Goal: Task Accomplishment & Management: Use online tool/utility

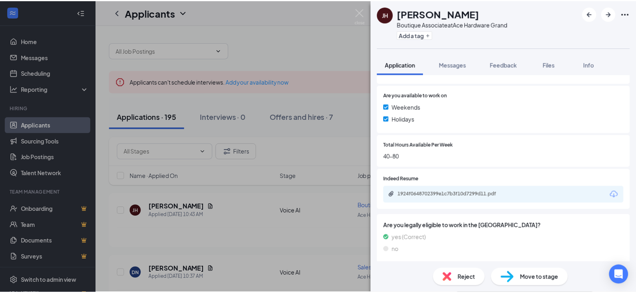
scroll to position [281, 0]
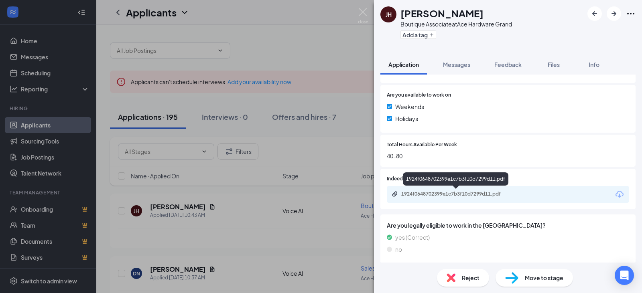
click at [417, 192] on div "1924f0648702399e1c7b3f10d7299d11.pdf" at bounding box center [457, 194] width 112 height 6
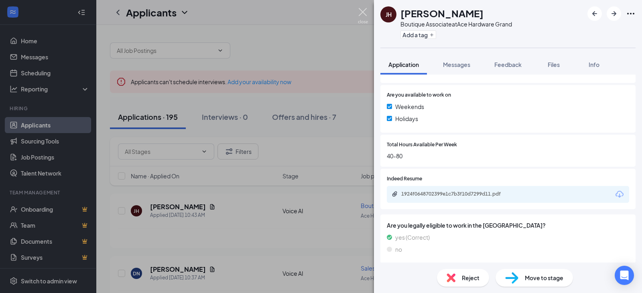
click at [367, 11] on img at bounding box center [363, 16] width 10 height 16
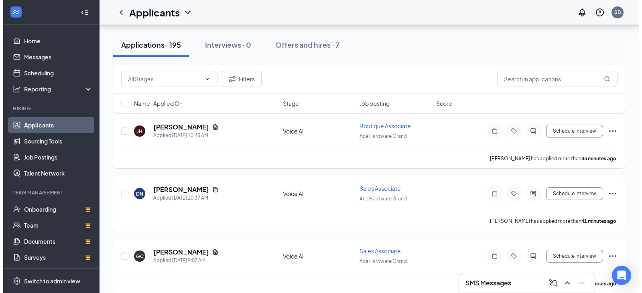
scroll to position [80, 0]
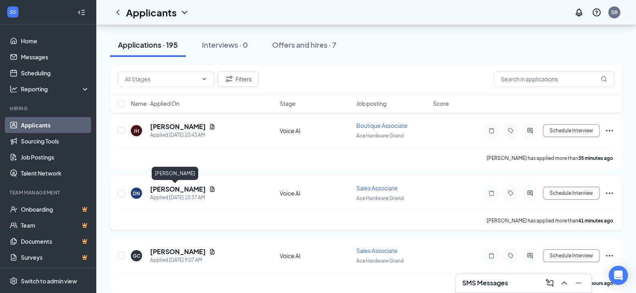
click at [175, 190] on h5 "[PERSON_NAME]" at bounding box center [178, 189] width 56 height 9
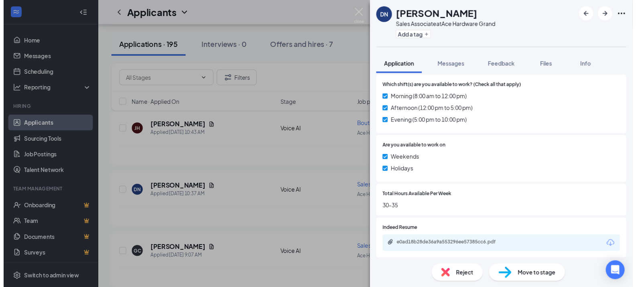
scroll to position [281, 0]
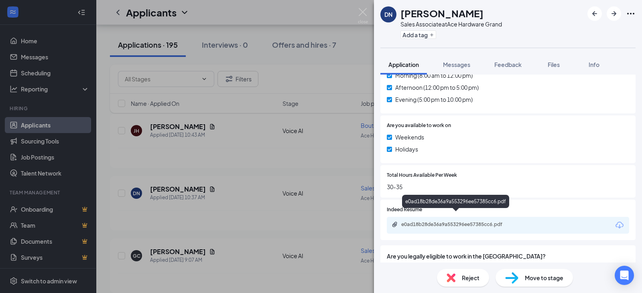
click at [417, 221] on div "e0ad18b28de36a9a553296ee57385cc6.pdf" at bounding box center [457, 224] width 112 height 6
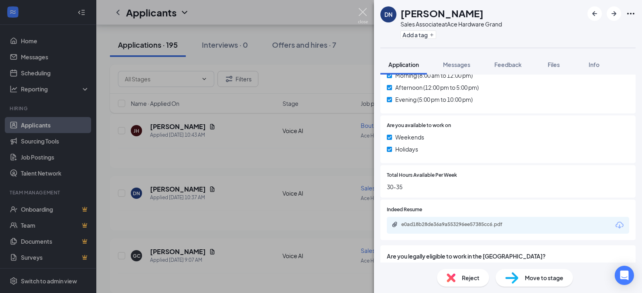
click at [364, 12] on img at bounding box center [363, 16] width 10 height 16
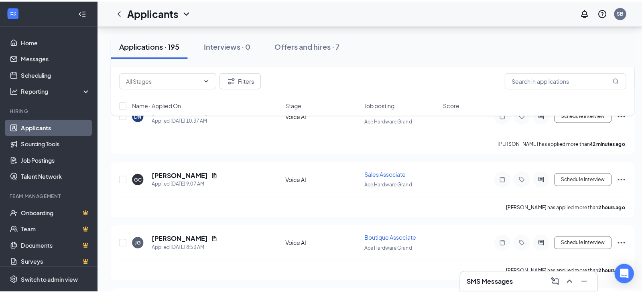
scroll to position [160, 0]
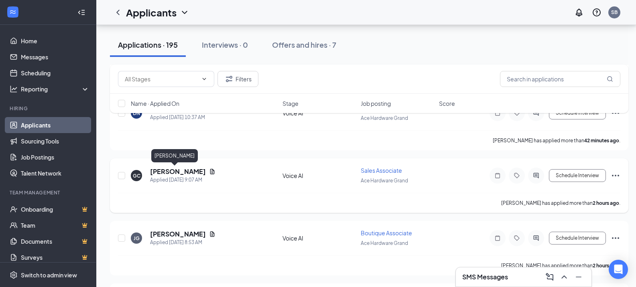
click at [167, 174] on h5 "[PERSON_NAME]" at bounding box center [178, 171] width 56 height 9
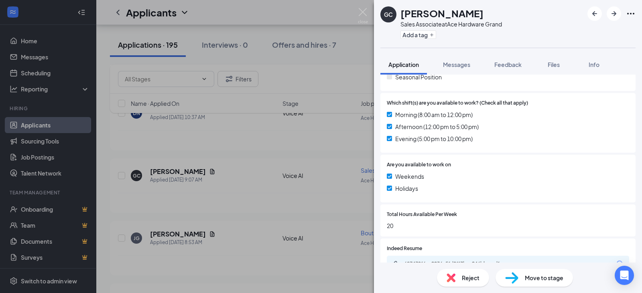
scroll to position [306, 0]
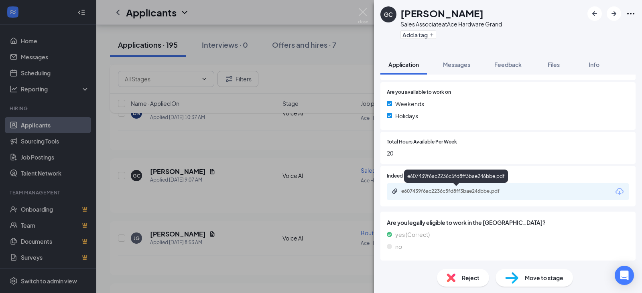
click at [407, 190] on div "e607439f6ac2236c5fd8ff3bae246bbe.pdf" at bounding box center [457, 191] width 112 height 6
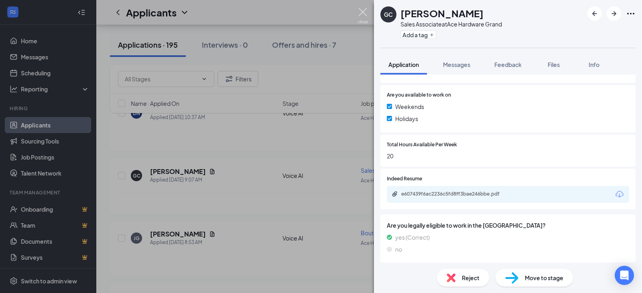
click at [362, 11] on img at bounding box center [363, 16] width 10 height 16
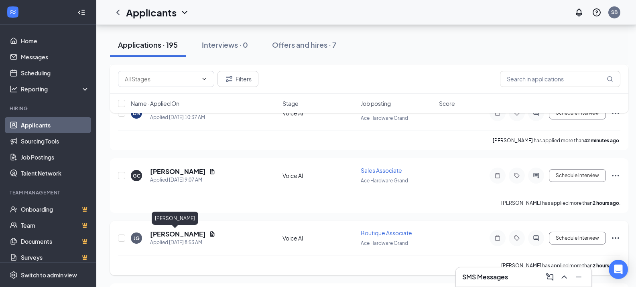
click at [175, 235] on h5 "[PERSON_NAME]" at bounding box center [178, 234] width 56 height 9
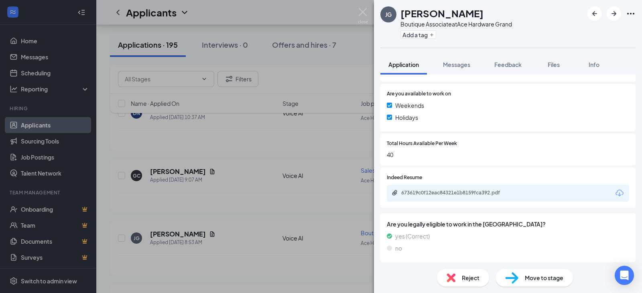
scroll to position [306, 0]
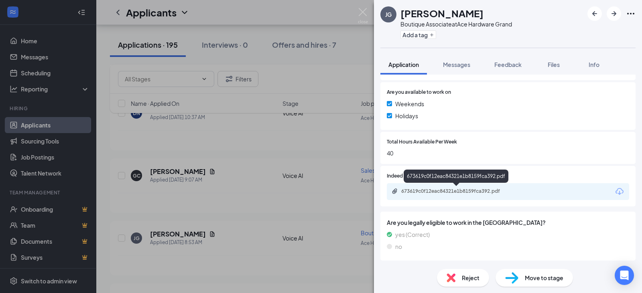
click at [422, 191] on div "673619c0f12eac84321e1b8159fca392.pdf" at bounding box center [457, 191] width 112 height 6
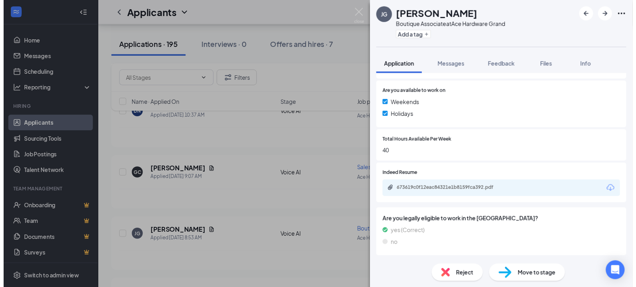
scroll to position [303, 0]
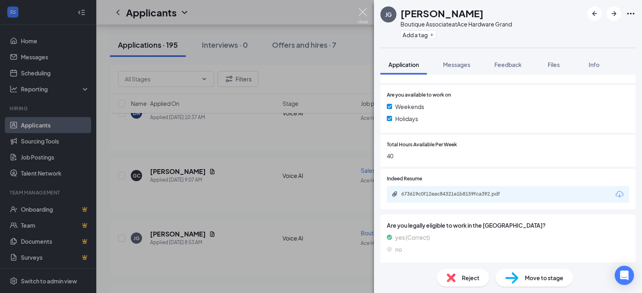
click at [363, 13] on img at bounding box center [363, 16] width 10 height 16
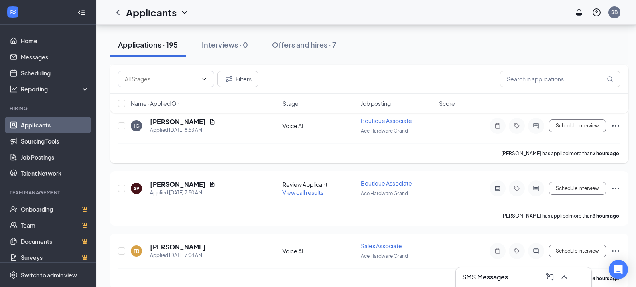
scroll to position [281, 0]
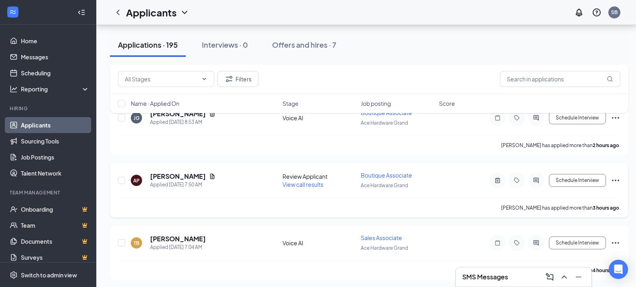
click at [309, 187] on span "View call results" at bounding box center [302, 184] width 41 height 7
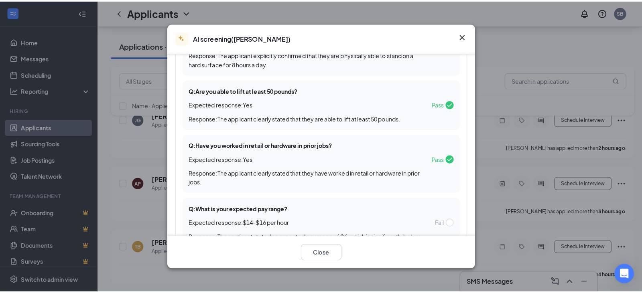
scroll to position [361, 0]
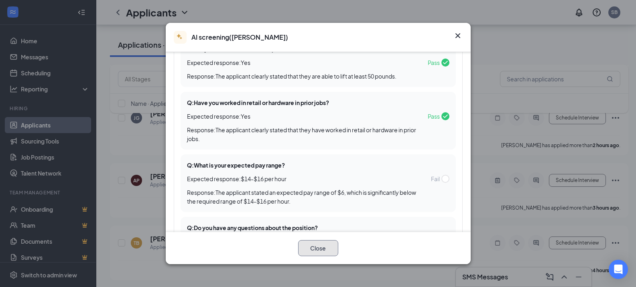
click at [320, 249] on button "Close" at bounding box center [318, 248] width 40 height 16
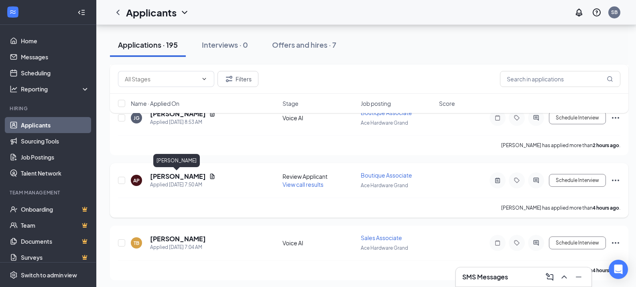
click at [159, 176] on h5 "[PERSON_NAME]" at bounding box center [178, 176] width 56 height 9
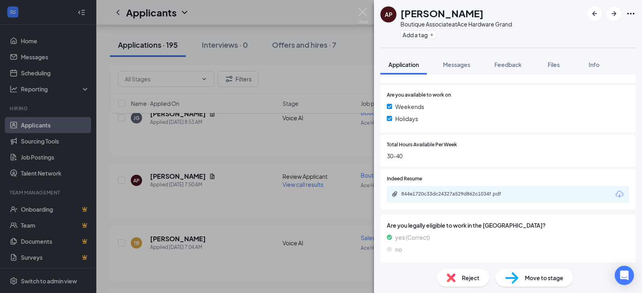
scroll to position [284, 0]
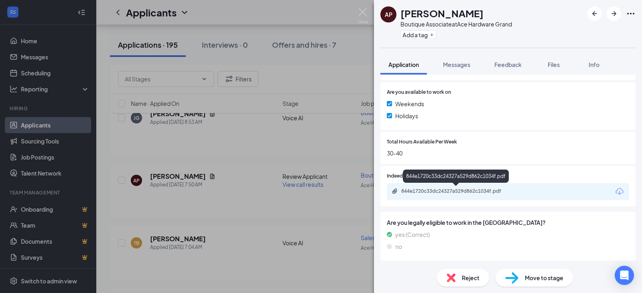
click at [426, 192] on div "844e1720c33dc24327a529d862c1034f.pdf" at bounding box center [457, 191] width 112 height 6
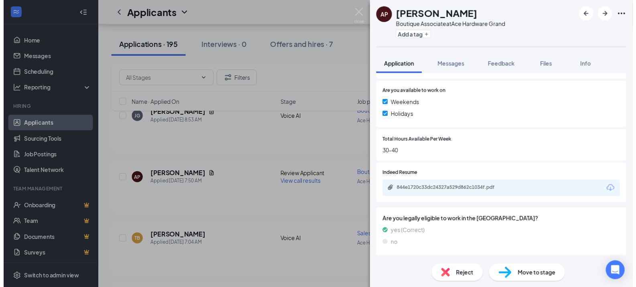
scroll to position [281, 0]
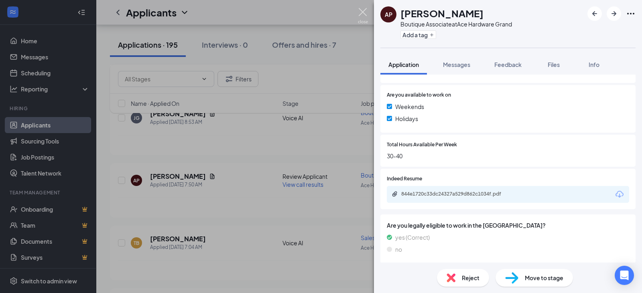
click at [360, 12] on img at bounding box center [363, 16] width 10 height 16
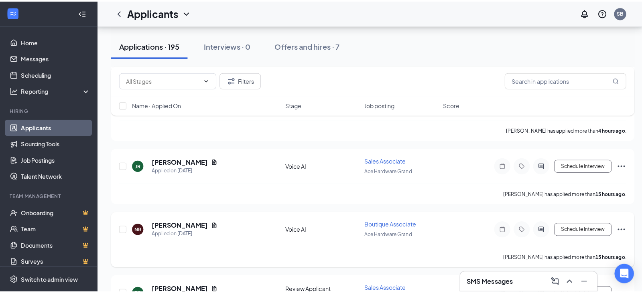
scroll to position [441, 0]
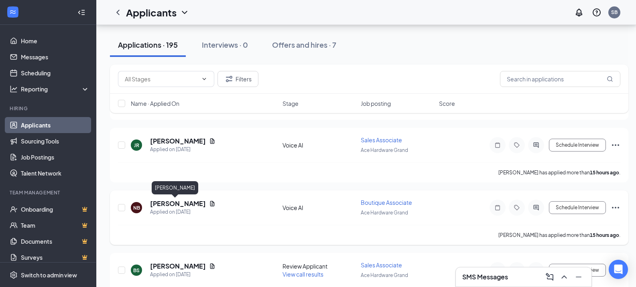
click at [172, 203] on h5 "[PERSON_NAME]" at bounding box center [178, 203] width 56 height 9
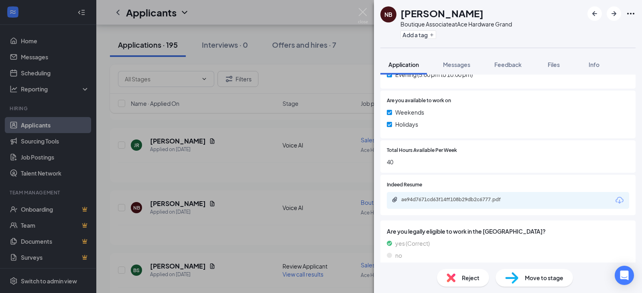
scroll to position [284, 0]
click at [421, 196] on div "ae94d7671cd63f14ff108b29db2c6777.pdf" at bounding box center [457, 199] width 112 height 6
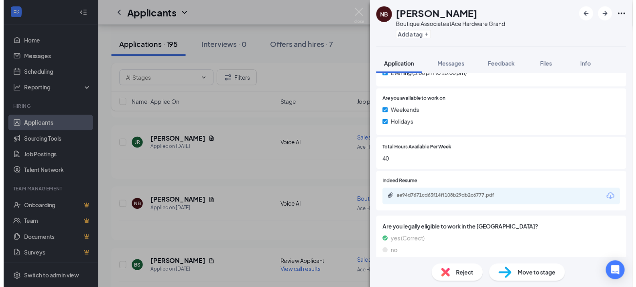
scroll to position [281, 0]
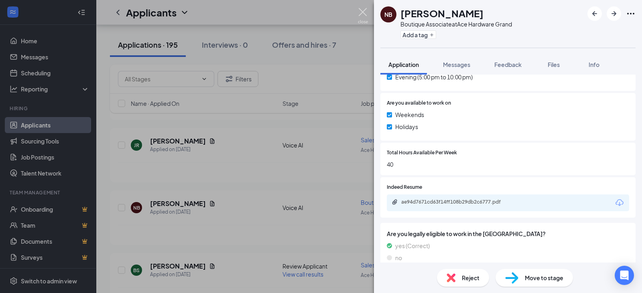
click at [363, 14] on img at bounding box center [363, 16] width 10 height 16
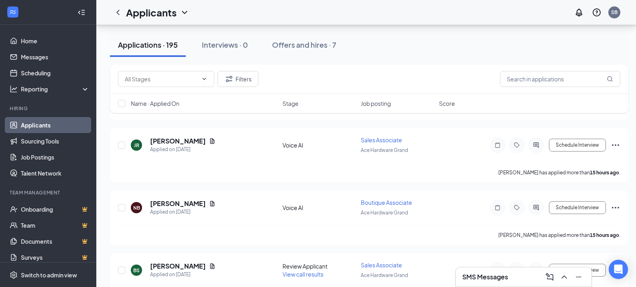
click at [363, 14] on div "Applicants SB" at bounding box center [365, 12] width 539 height 25
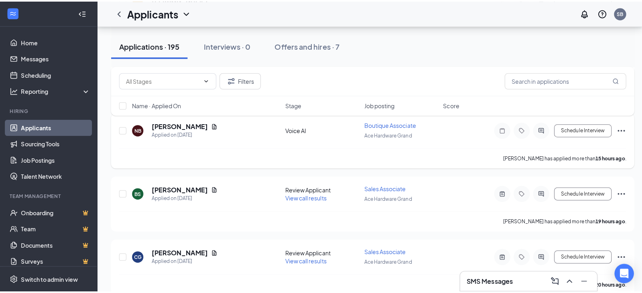
scroll to position [521, 0]
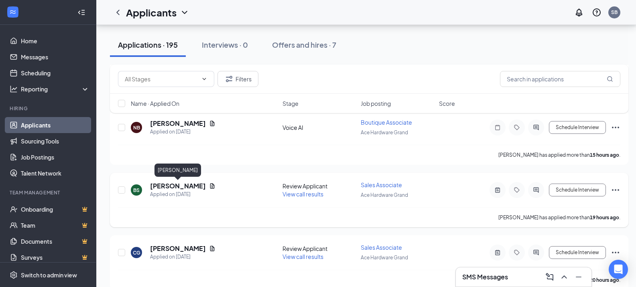
click at [184, 185] on h5 "[PERSON_NAME]" at bounding box center [178, 186] width 56 height 9
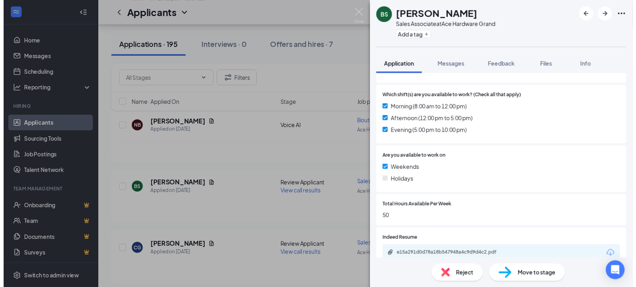
scroll to position [241, 0]
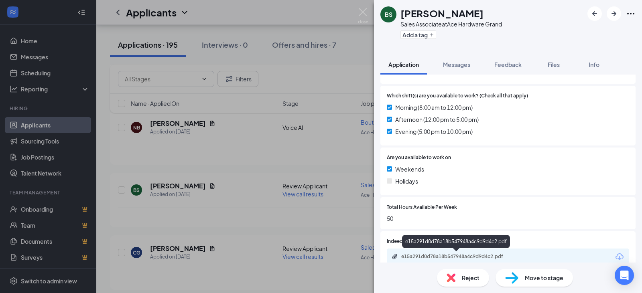
click at [415, 257] on div "e15a291d0d78a18b547948a4c9d9d4c2.pdf" at bounding box center [457, 256] width 112 height 6
click at [362, 12] on img at bounding box center [363, 16] width 10 height 16
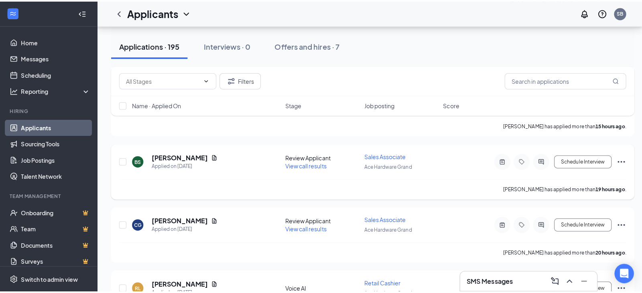
scroll to position [602, 0]
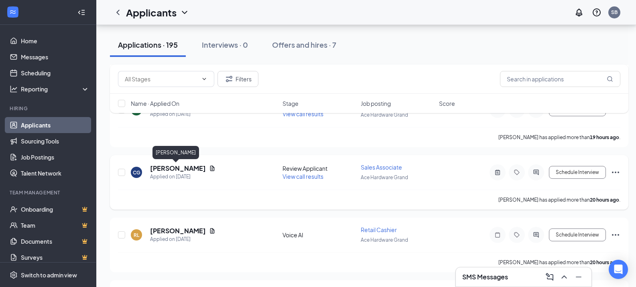
click at [169, 170] on h5 "[PERSON_NAME]" at bounding box center [178, 168] width 56 height 9
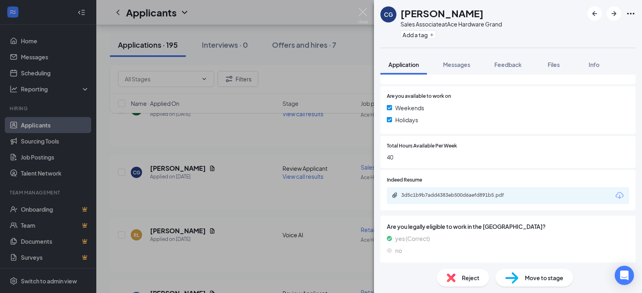
scroll to position [284, 0]
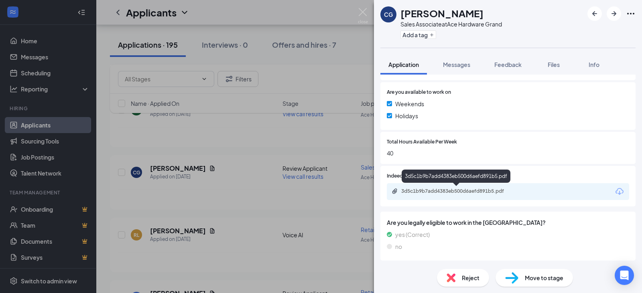
click at [444, 192] on div "3d5c1b9b7add4383eb500d6aefd891b5.pdf" at bounding box center [457, 191] width 112 height 6
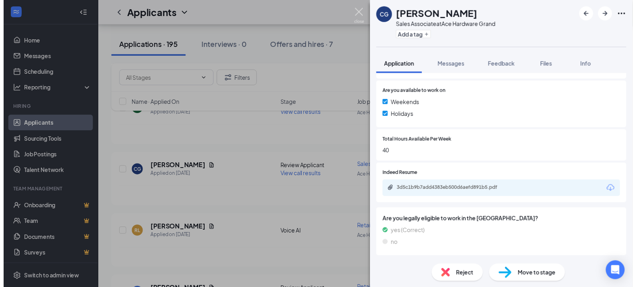
scroll to position [281, 0]
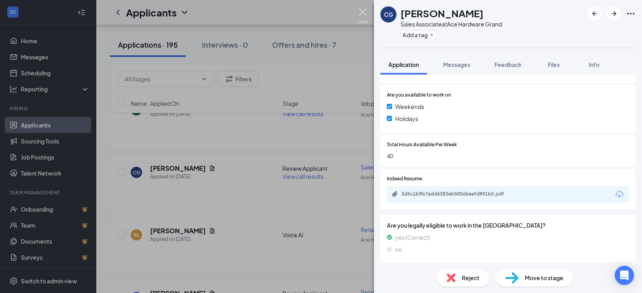
click at [365, 11] on img at bounding box center [363, 16] width 10 height 16
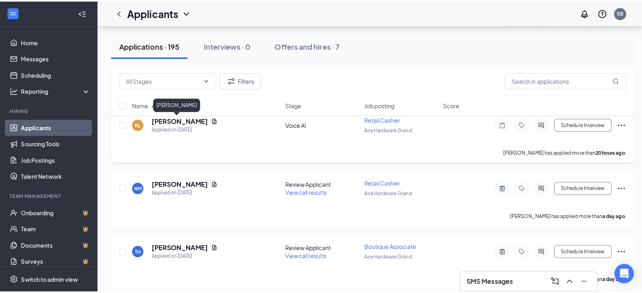
scroll to position [722, 0]
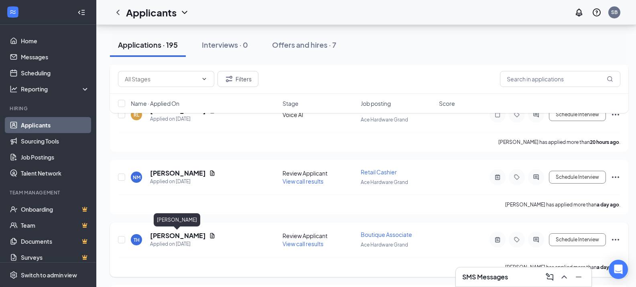
click at [172, 235] on h5 "[PERSON_NAME]" at bounding box center [178, 235] width 56 height 9
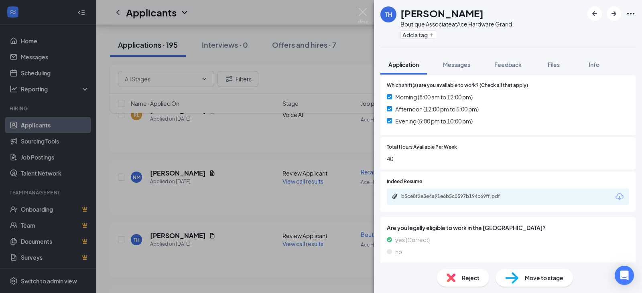
scroll to position [234, 0]
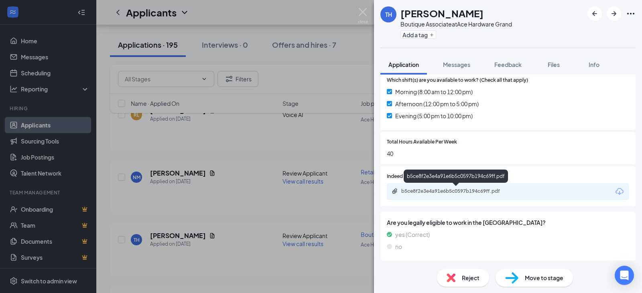
click at [416, 190] on div "b5ce8f2e3e4a91e6b5c0597b194c69ff.pdf" at bounding box center [457, 191] width 112 height 6
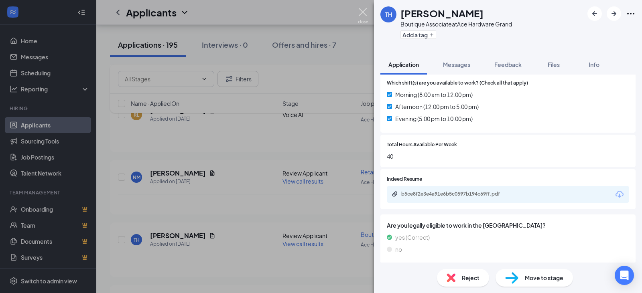
click at [362, 12] on img at bounding box center [363, 16] width 10 height 16
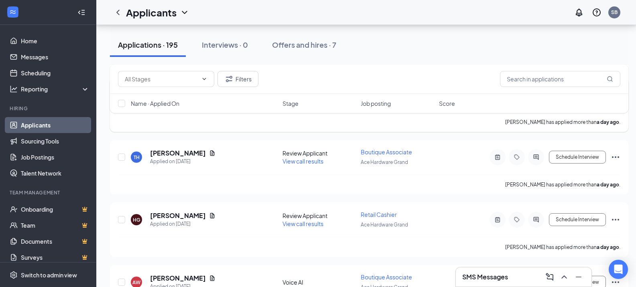
scroll to position [842, 0]
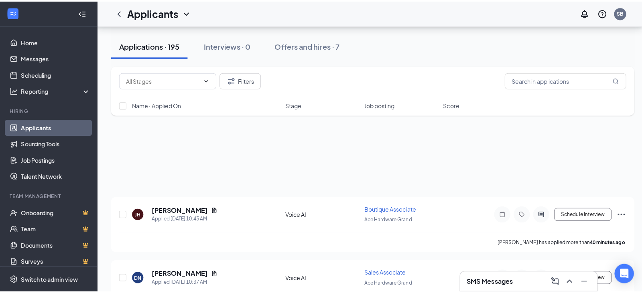
scroll to position [842, 0]
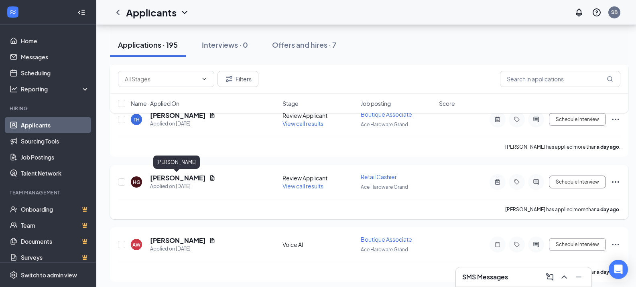
click at [170, 176] on h5 "[PERSON_NAME]" at bounding box center [178, 178] width 56 height 9
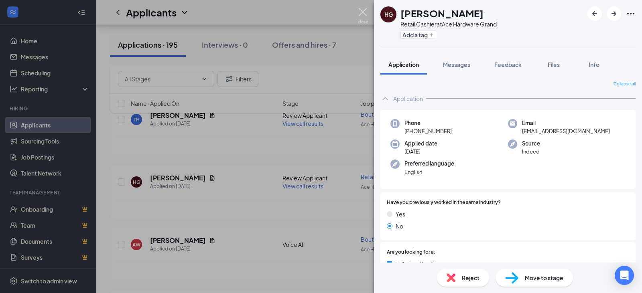
click at [359, 11] on img at bounding box center [363, 16] width 10 height 16
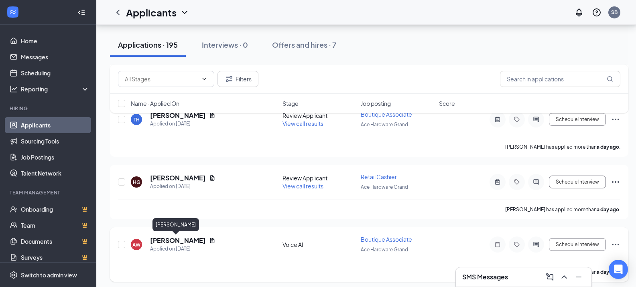
click at [178, 239] on h5 "[PERSON_NAME]" at bounding box center [178, 240] width 56 height 9
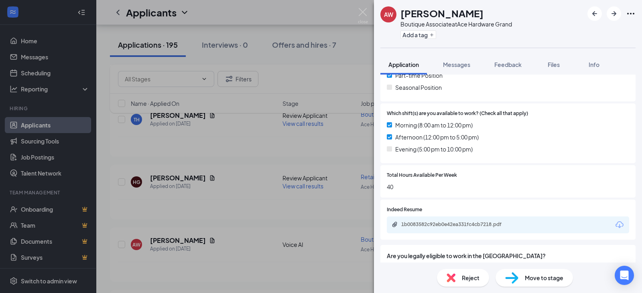
scroll to position [234, 0]
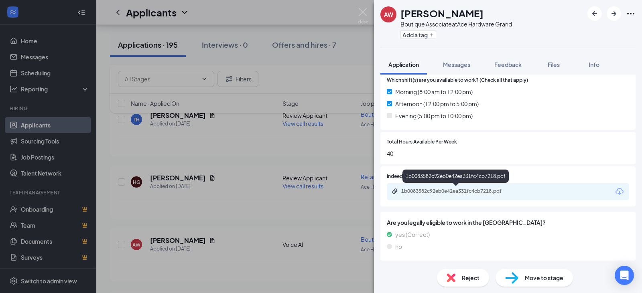
click at [424, 190] on div "1b0083582c92eb0e42ea331fc4cb7218.pdf" at bounding box center [457, 191] width 112 height 6
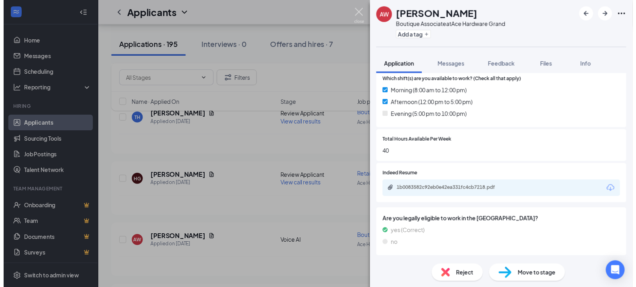
scroll to position [231, 0]
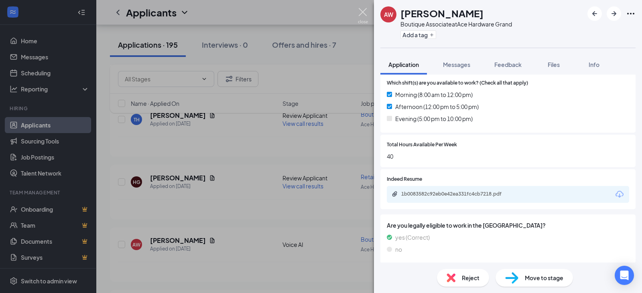
click at [361, 15] on img at bounding box center [363, 16] width 10 height 16
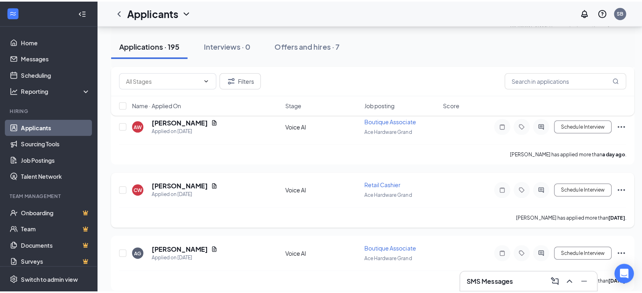
scroll to position [1043, 0]
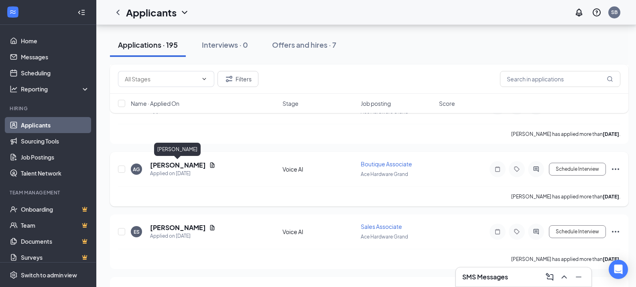
click at [169, 166] on h5 "[PERSON_NAME]" at bounding box center [178, 165] width 56 height 9
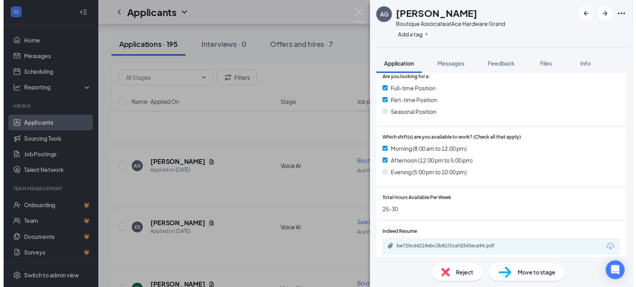
scroll to position [201, 0]
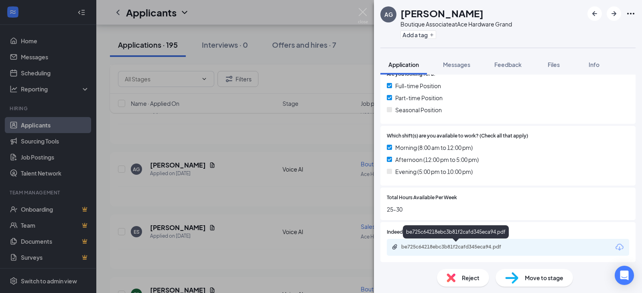
click at [415, 248] on div "be725c64218ebc3b81f2cafd345eca94.pdf" at bounding box center [457, 247] width 112 height 6
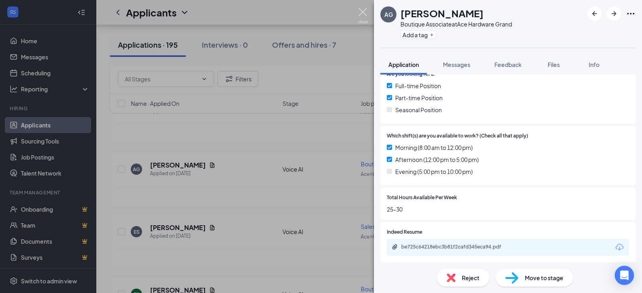
click at [362, 12] on img at bounding box center [363, 16] width 10 height 16
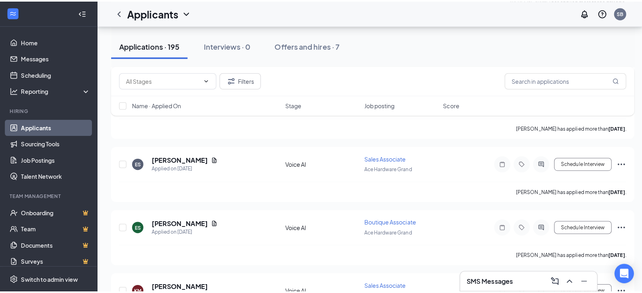
scroll to position [1123, 0]
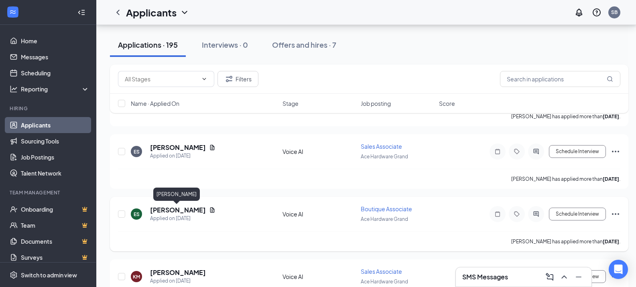
click at [178, 209] on h5 "[PERSON_NAME]" at bounding box center [178, 210] width 56 height 9
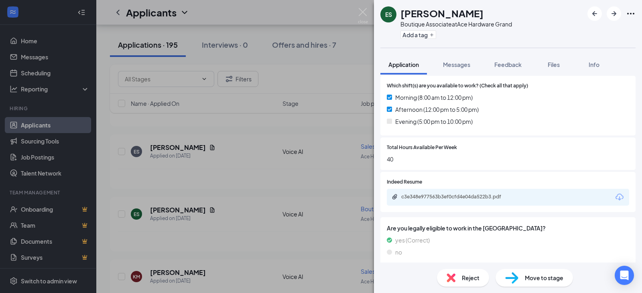
scroll to position [256, 0]
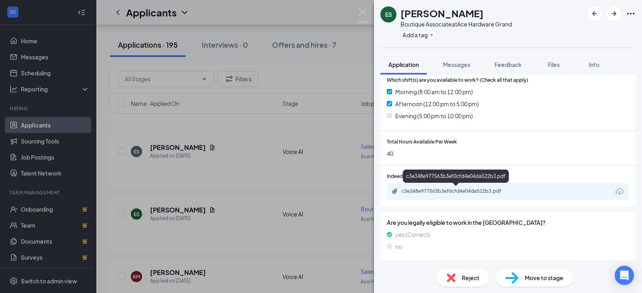
click at [421, 192] on div "c3e348e977563b3ef0cfd4e04da522b3.pdf" at bounding box center [457, 191] width 112 height 6
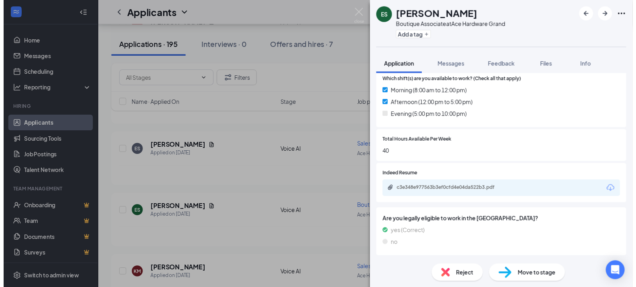
scroll to position [253, 0]
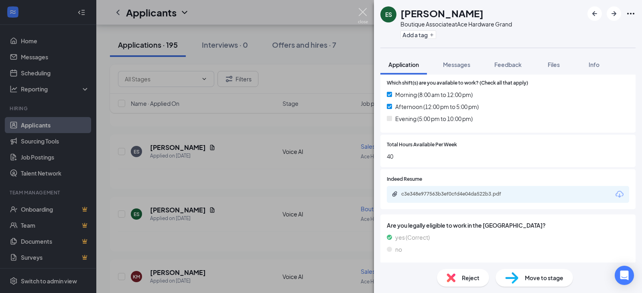
click at [362, 12] on img at bounding box center [363, 16] width 10 height 16
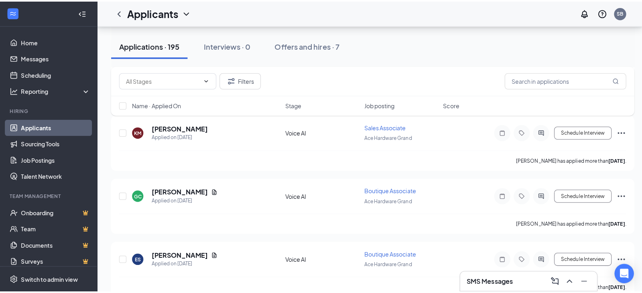
scroll to position [1283, 0]
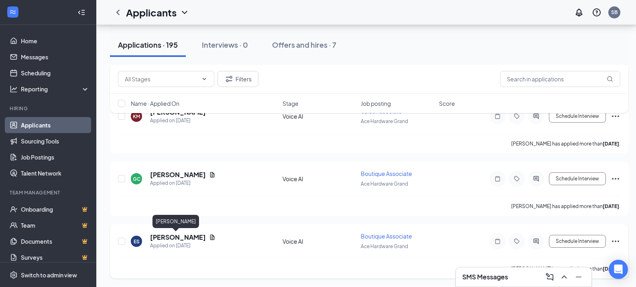
click at [173, 237] on h5 "[PERSON_NAME]" at bounding box center [178, 237] width 56 height 9
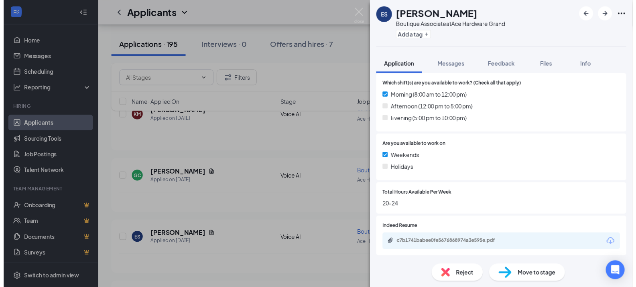
scroll to position [241, 0]
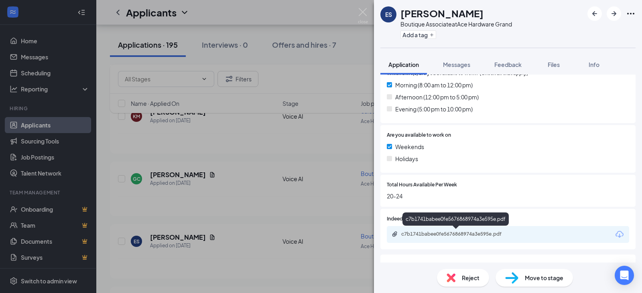
click at [413, 235] on div "c7b1741babee0fe5676868974a3e595e.pdf" at bounding box center [457, 234] width 112 height 6
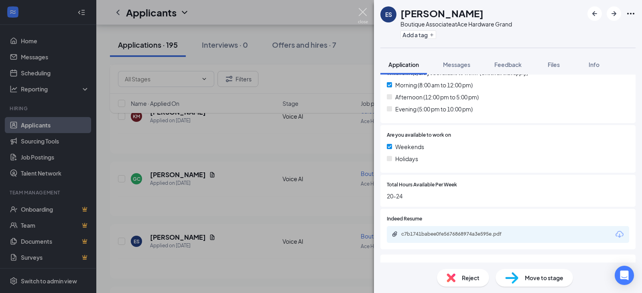
click at [360, 10] on img at bounding box center [363, 16] width 10 height 16
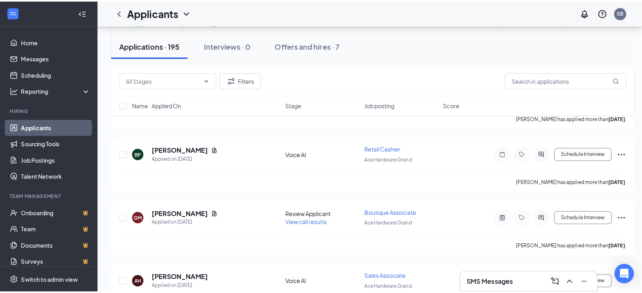
scroll to position [1444, 0]
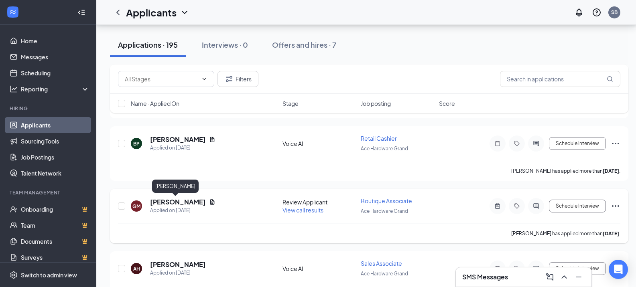
click at [175, 204] on h5 "[PERSON_NAME]" at bounding box center [178, 202] width 56 height 9
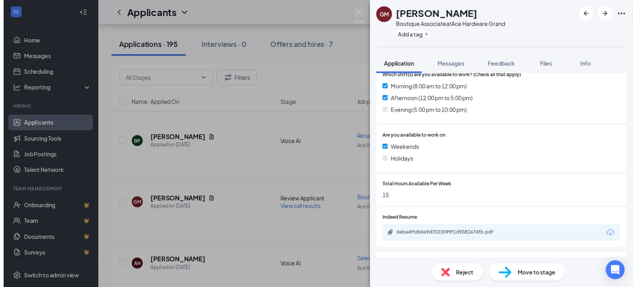
scroll to position [281, 0]
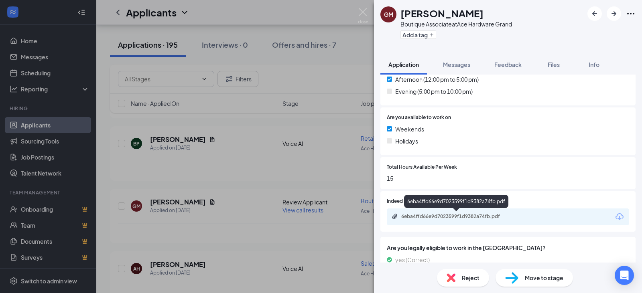
click at [448, 216] on div "6eba4ffd66e9d7023599f1d9382a74fb.pdf" at bounding box center [457, 216] width 112 height 6
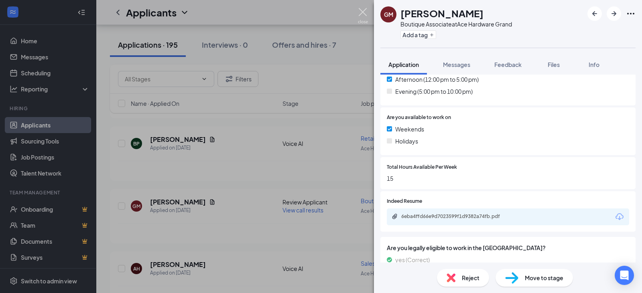
click at [361, 10] on img at bounding box center [363, 16] width 10 height 16
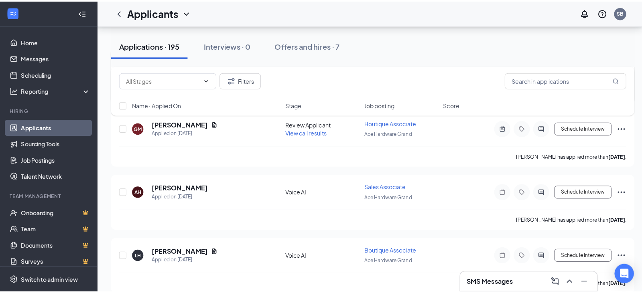
scroll to position [1524, 0]
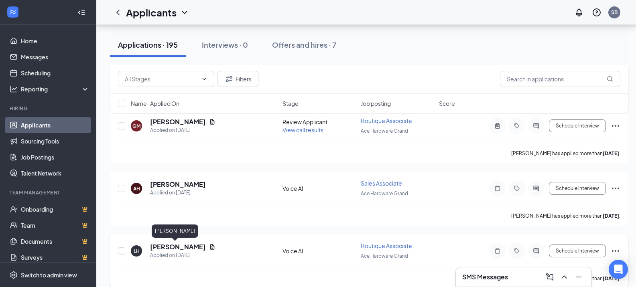
click at [169, 247] on h5 "[PERSON_NAME]" at bounding box center [178, 247] width 56 height 9
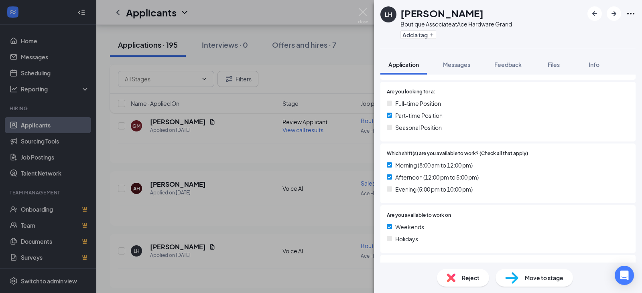
scroll to position [281, 0]
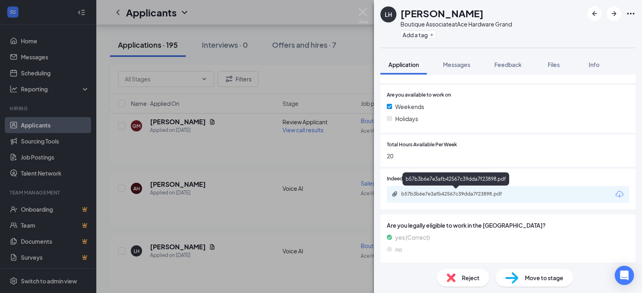
click at [431, 193] on div "b57b3b6e7e3afb42567c39dda7f23898.pdf" at bounding box center [457, 194] width 112 height 6
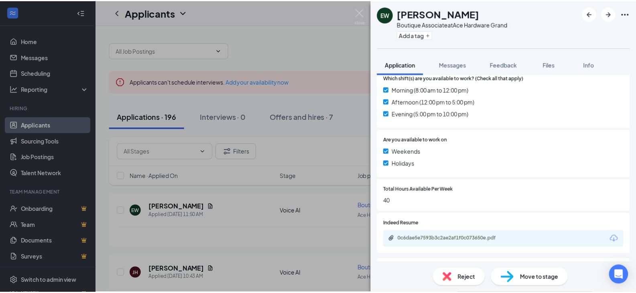
scroll to position [241, 0]
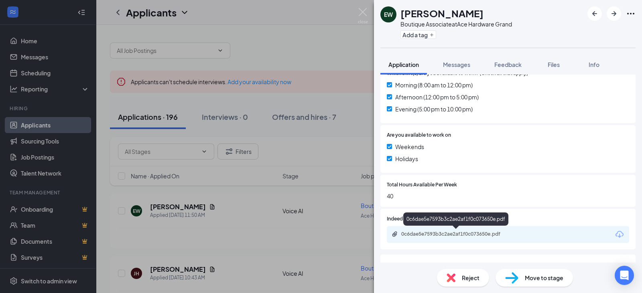
click at [420, 233] on div "0c6dae5e7593b3c2ae2af1f0c073650e.pdf" at bounding box center [457, 234] width 112 height 6
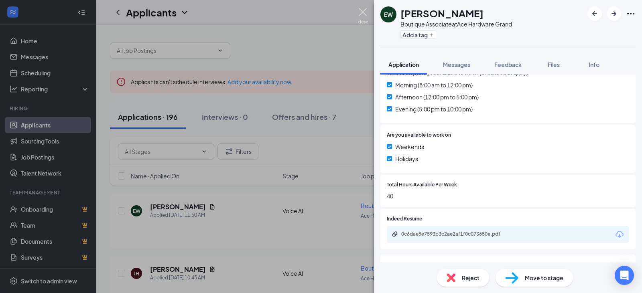
click at [363, 13] on img at bounding box center [363, 16] width 10 height 16
